Goal: Book appointment/travel/reservation

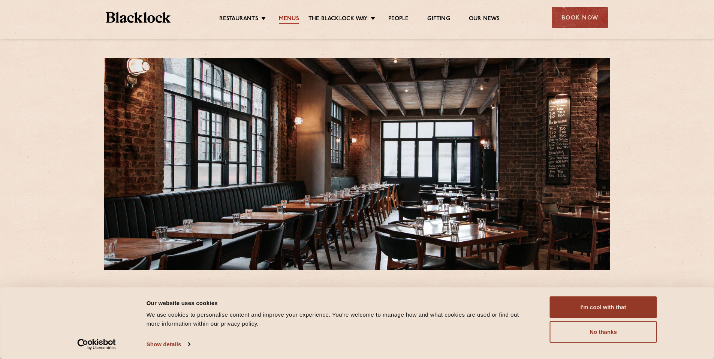
click at [291, 17] on link "Menus" at bounding box center [289, 19] width 20 height 8
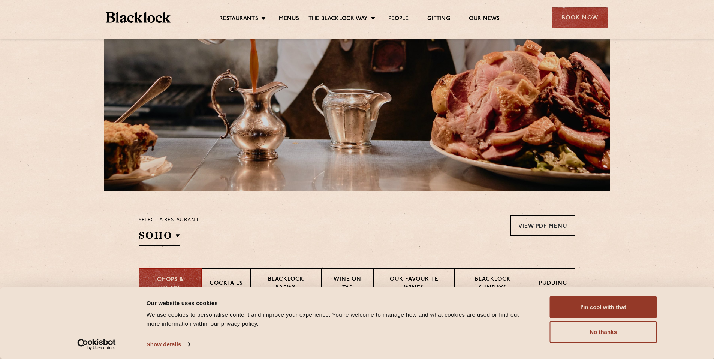
scroll to position [13, 0]
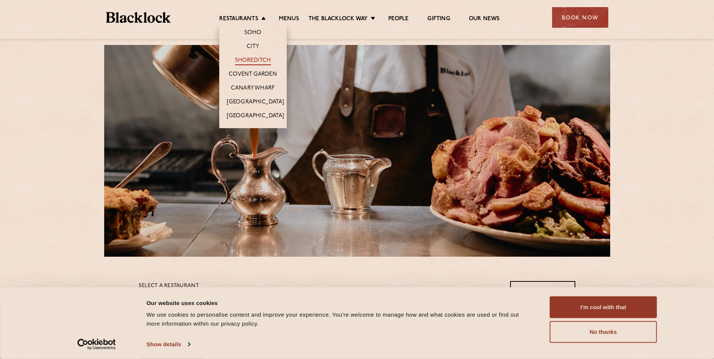
click at [251, 58] on link "Shoreditch" at bounding box center [253, 61] width 36 height 8
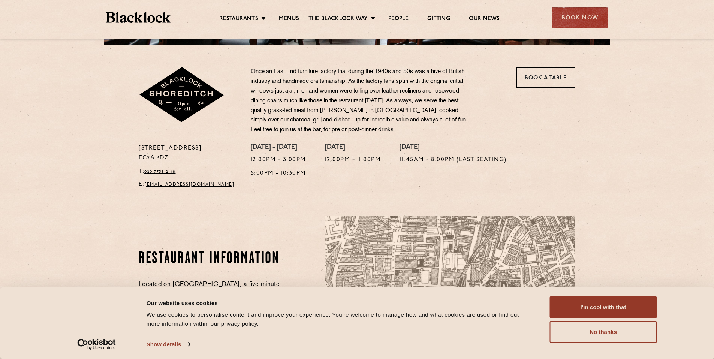
scroll to position [226, 0]
click at [533, 78] on link "Book a Table" at bounding box center [546, 77] width 59 height 21
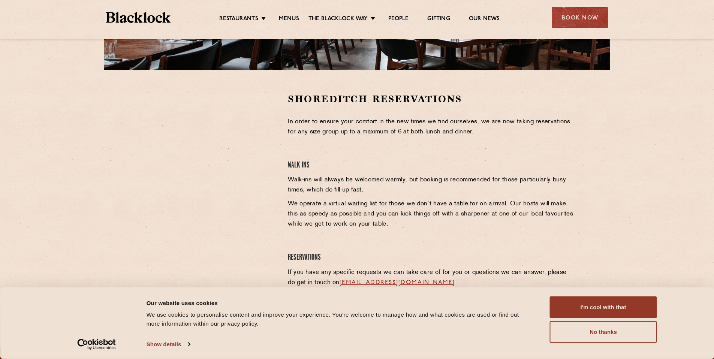
scroll to position [201, 0]
